Goal: Task Accomplishment & Management: Complete application form

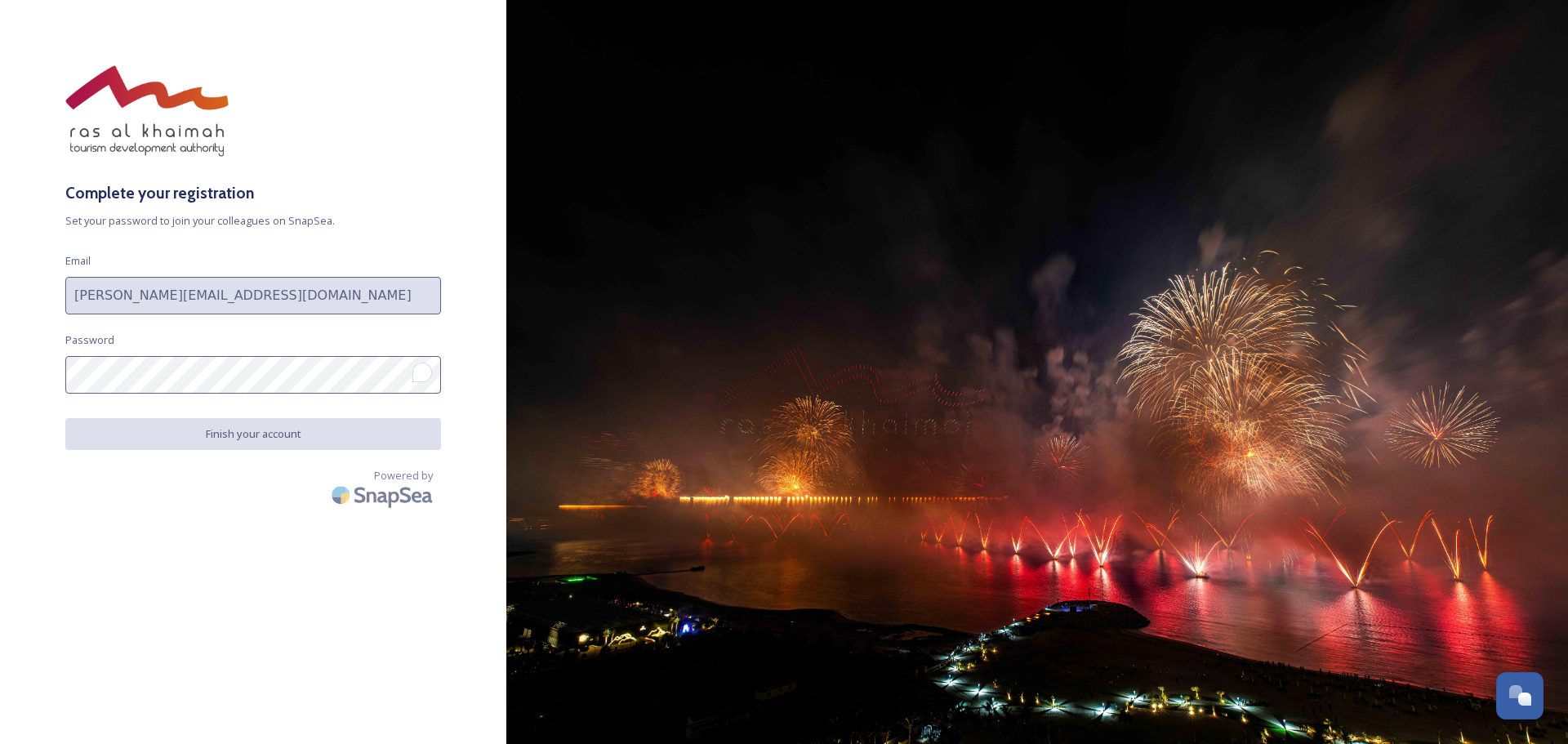
click at [296, 522] on div "Complete your registration Set your password to join your colleagues on SnapSea…" at bounding box center [253, 372] width 507 height 614
click at [763, 448] on img at bounding box center [1037, 372] width 1061 height 744
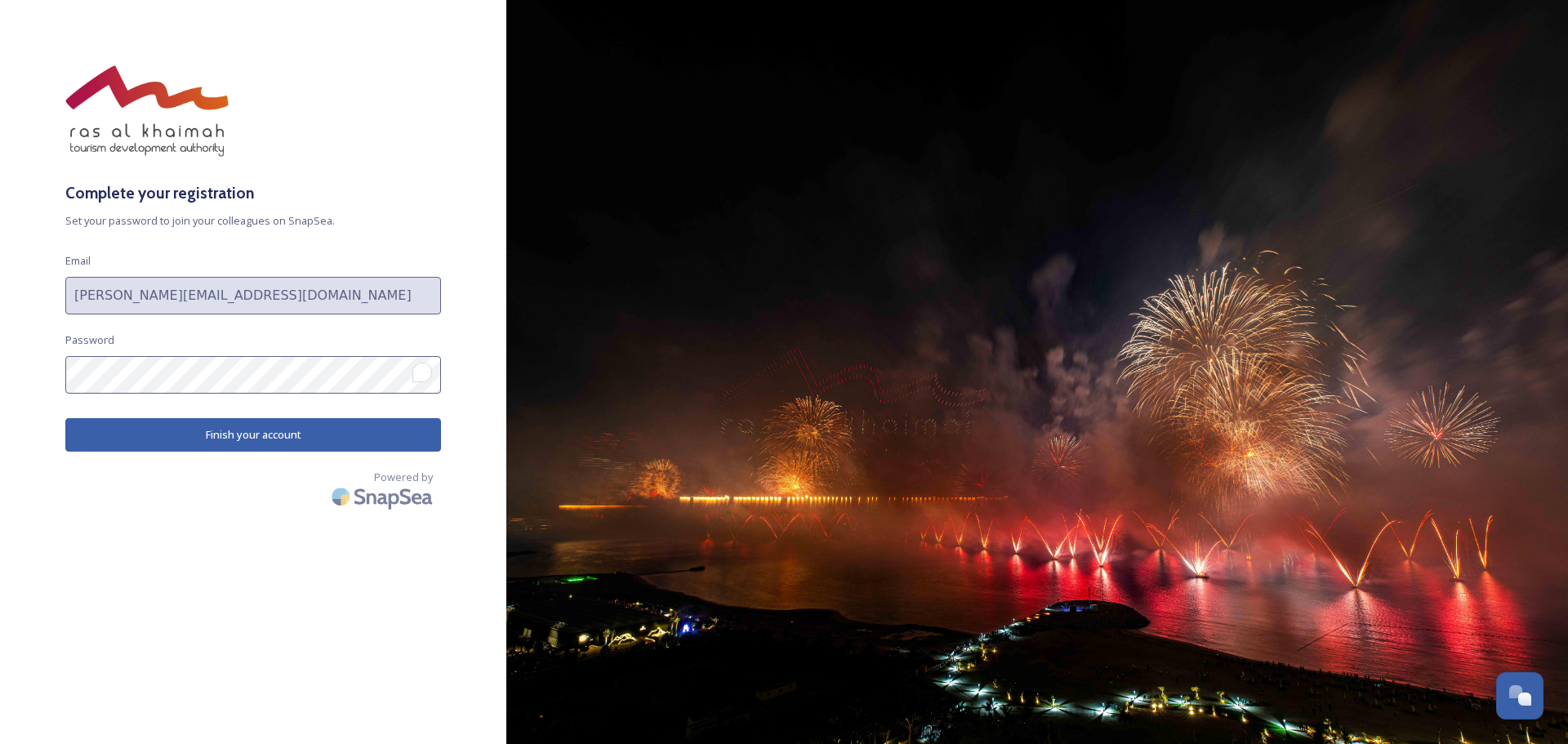
click at [136, 423] on button "Finish your account" at bounding box center [253, 435] width 376 height 33
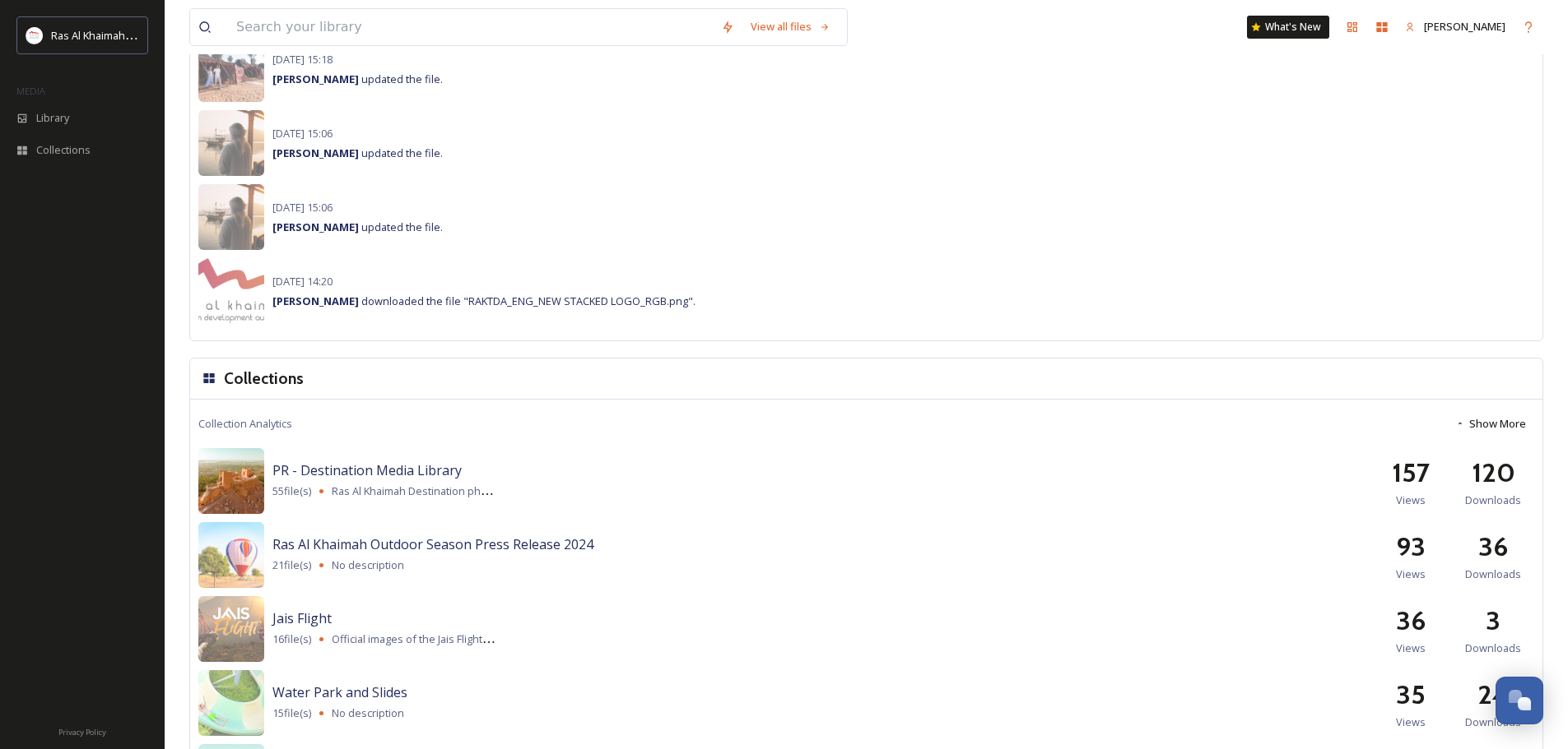
scroll to position [1398, 0]
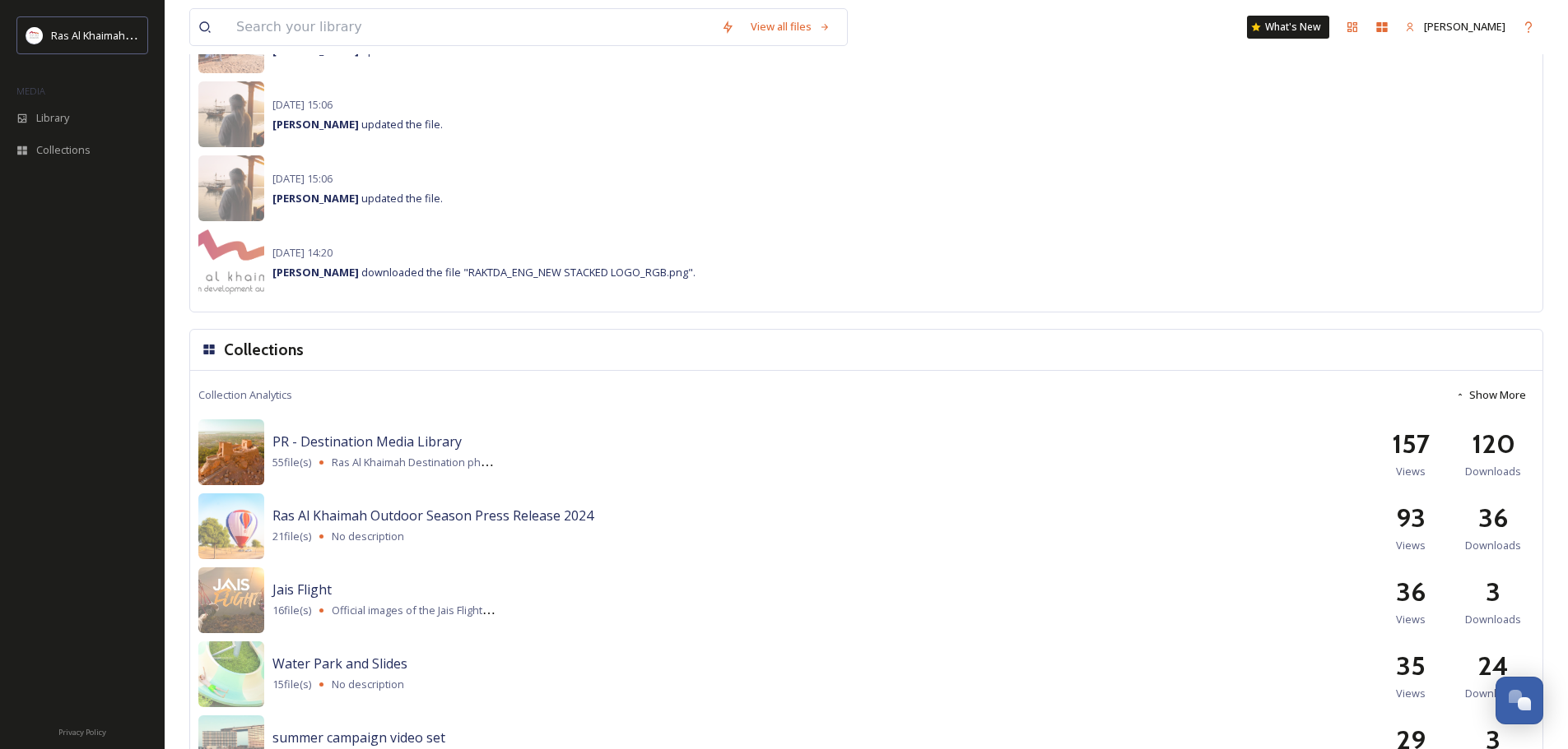
click at [230, 463] on img at bounding box center [231, 452] width 65 height 65
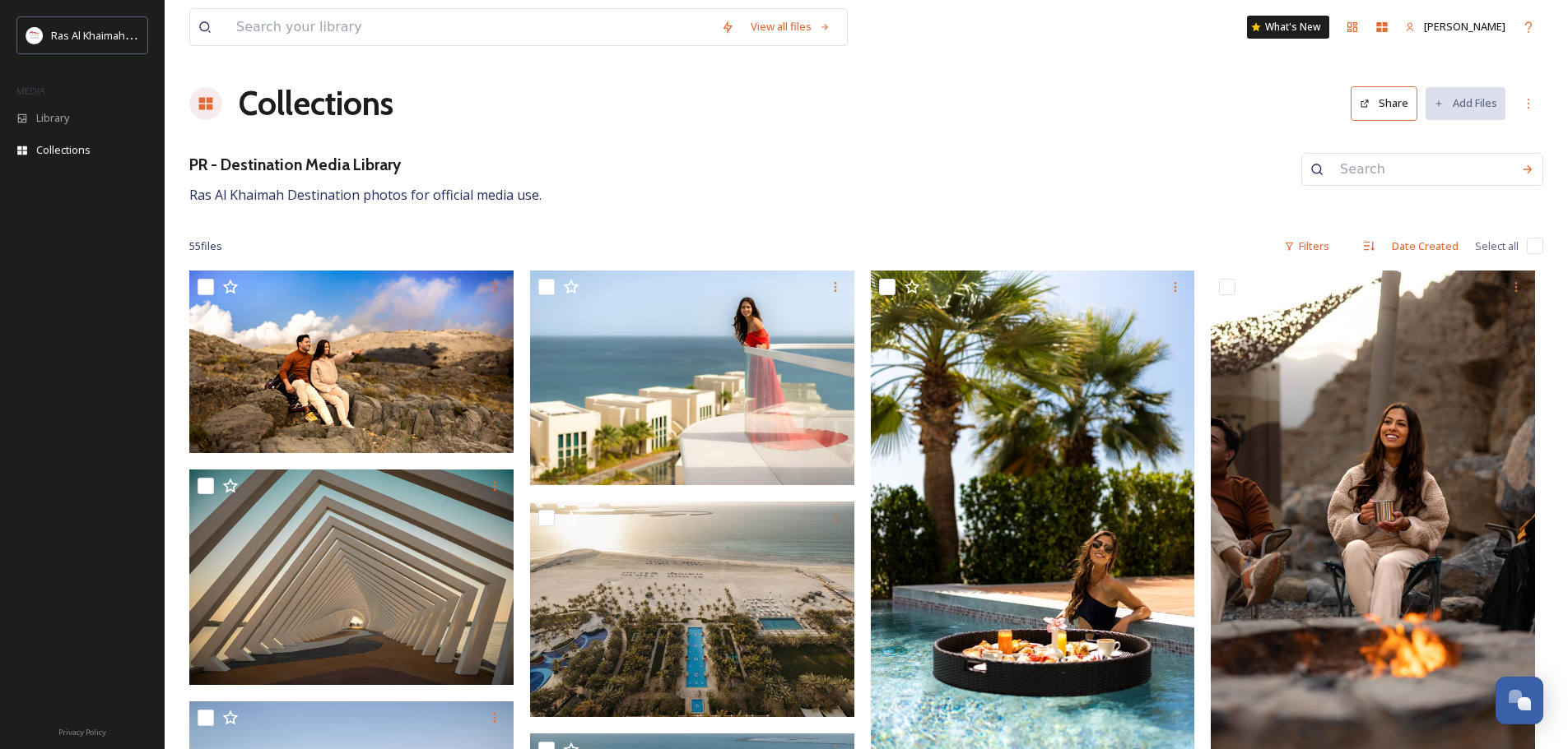
click at [534, 106] on div "Collections Share Add Files" at bounding box center [866, 103] width 1354 height 50
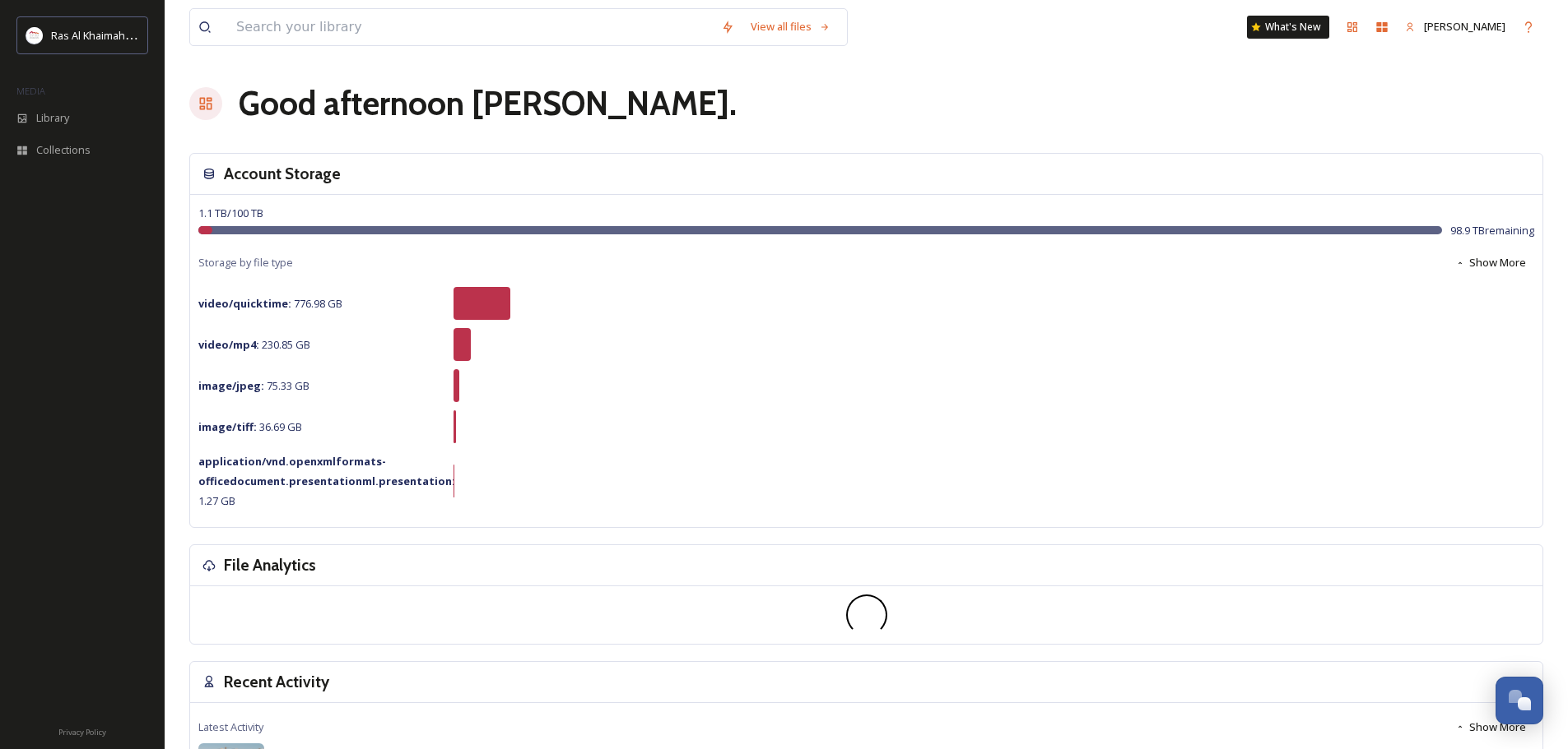
click at [774, 95] on div "Good afternoon [PERSON_NAME] ." at bounding box center [866, 103] width 1354 height 50
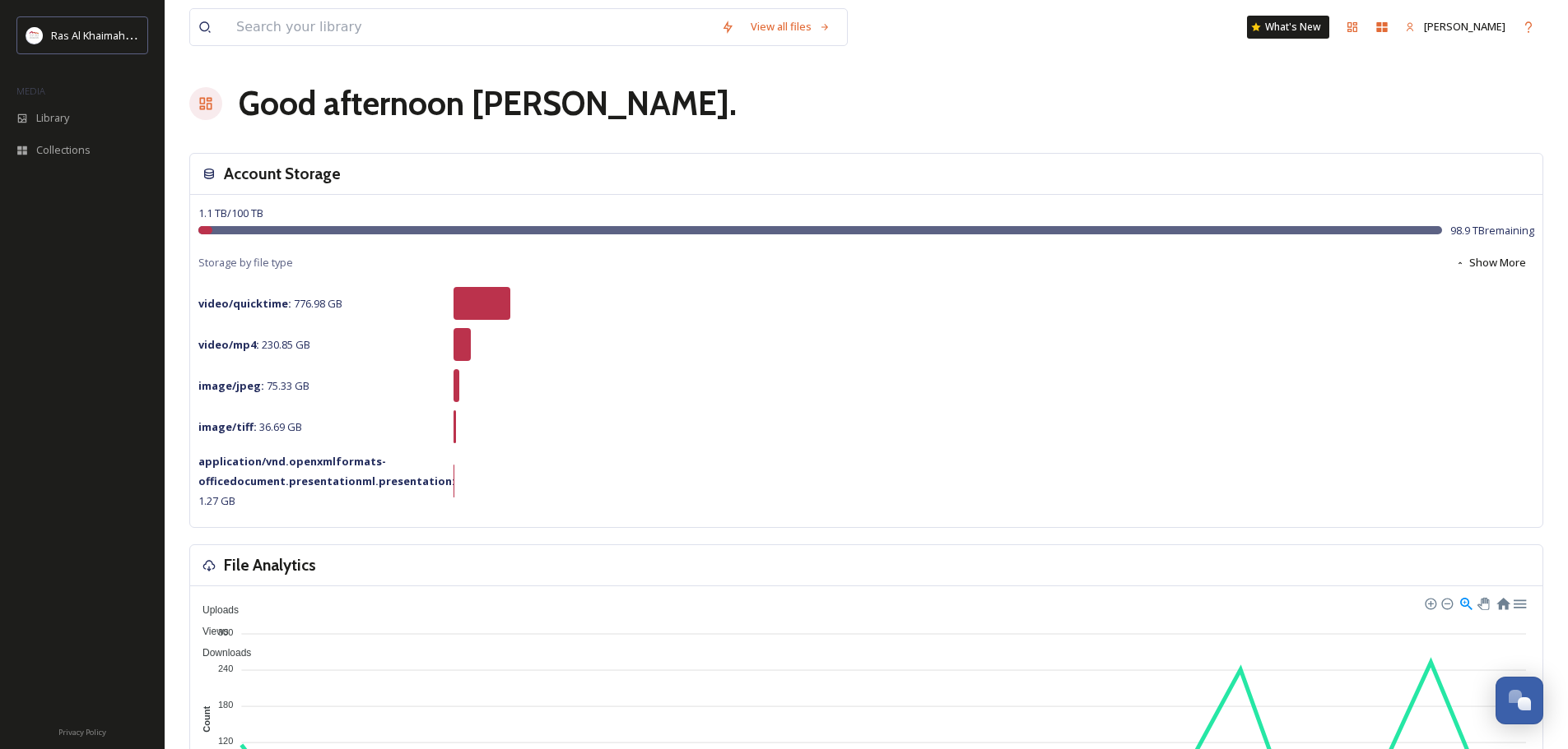
click at [92, 453] on div at bounding box center [82, 452] width 165 height 523
click at [83, 374] on div at bounding box center [82, 452] width 165 height 523
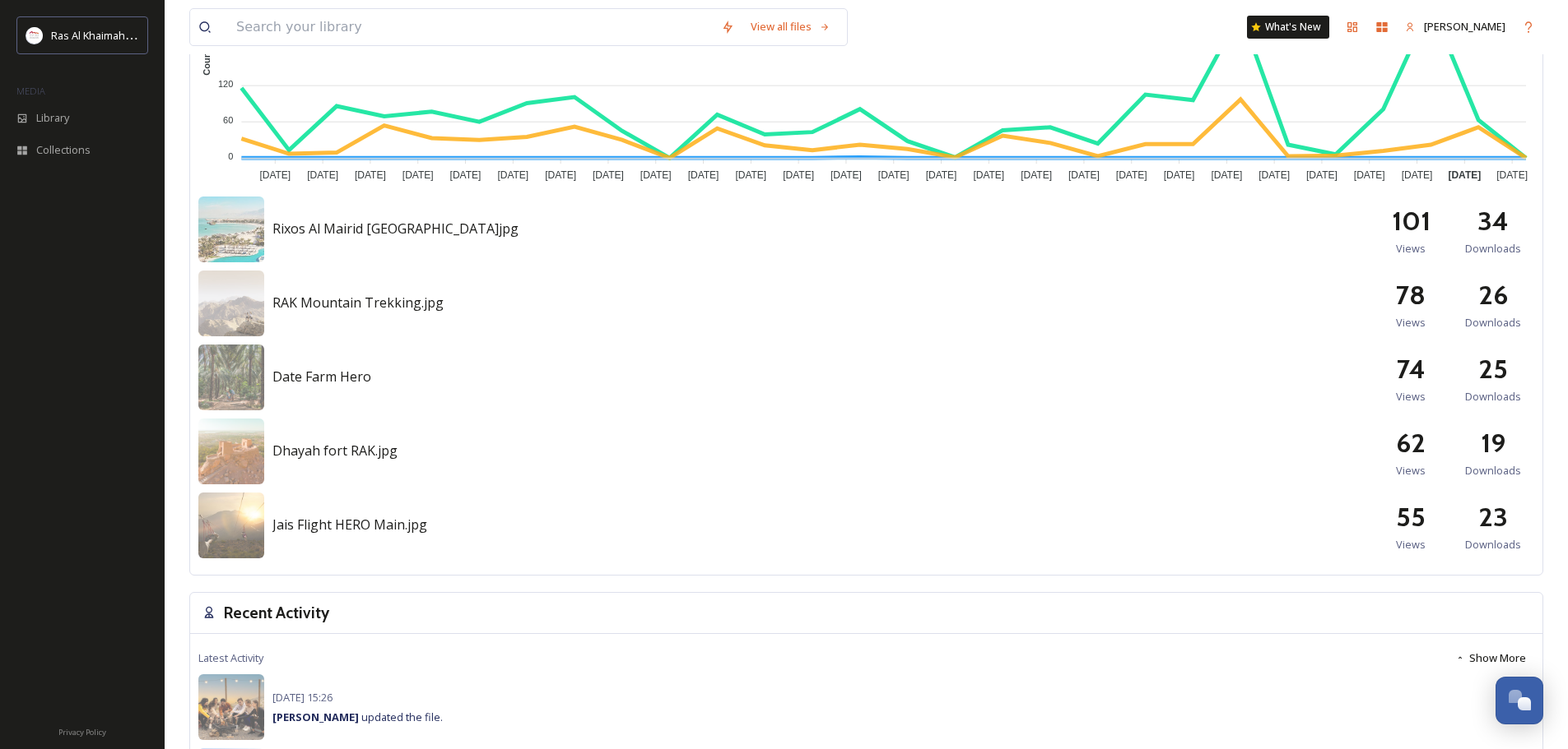
scroll to position [822, 0]
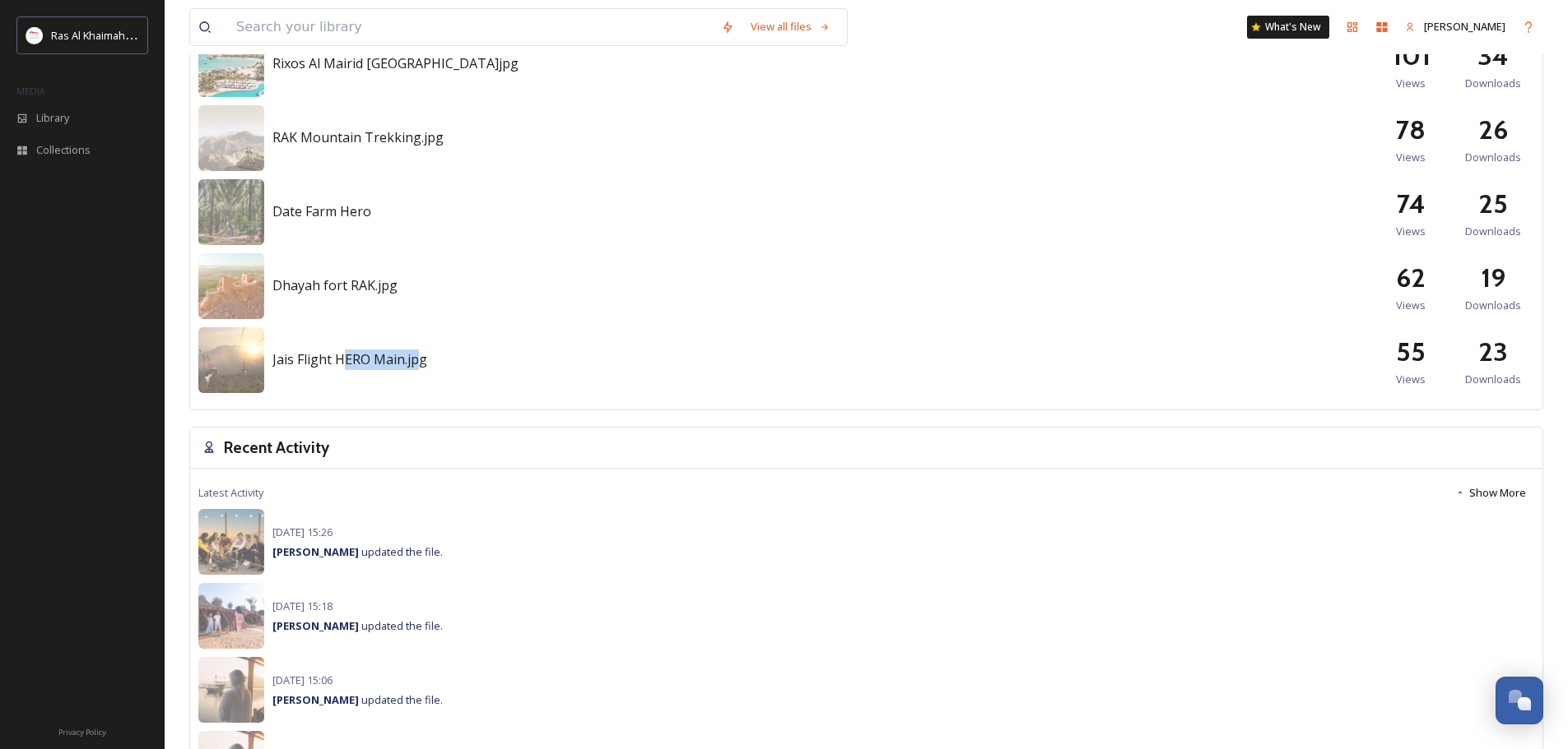
drag, startPoint x: 346, startPoint y: 357, endPoint x: 415, endPoint y: 349, distance: 69.5
click at [415, 349] on div "Jais Flight HERO Main.jpg" at bounding box center [350, 359] width 155 height 20
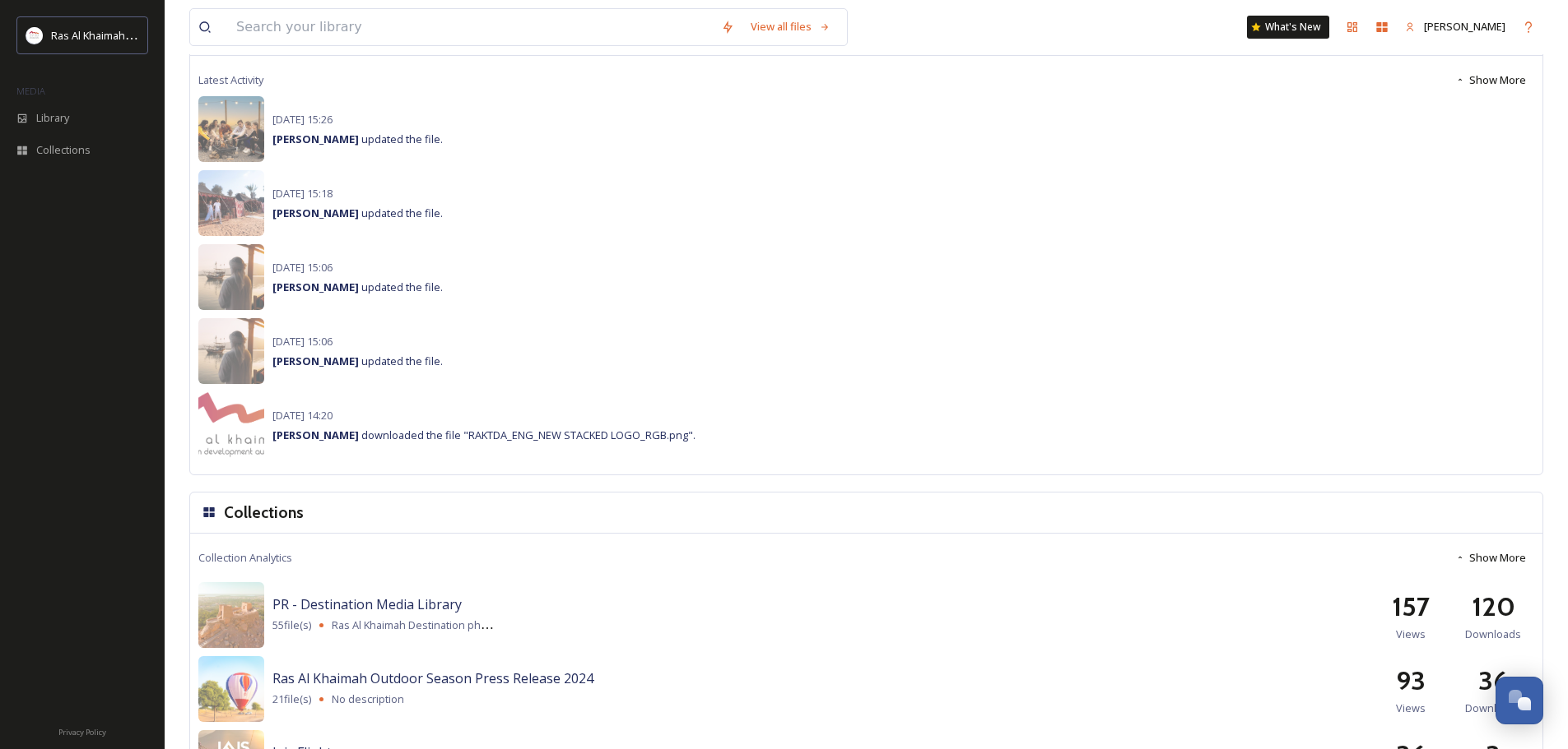
scroll to position [1398, 0]
